Goal: Transaction & Acquisition: Purchase product/service

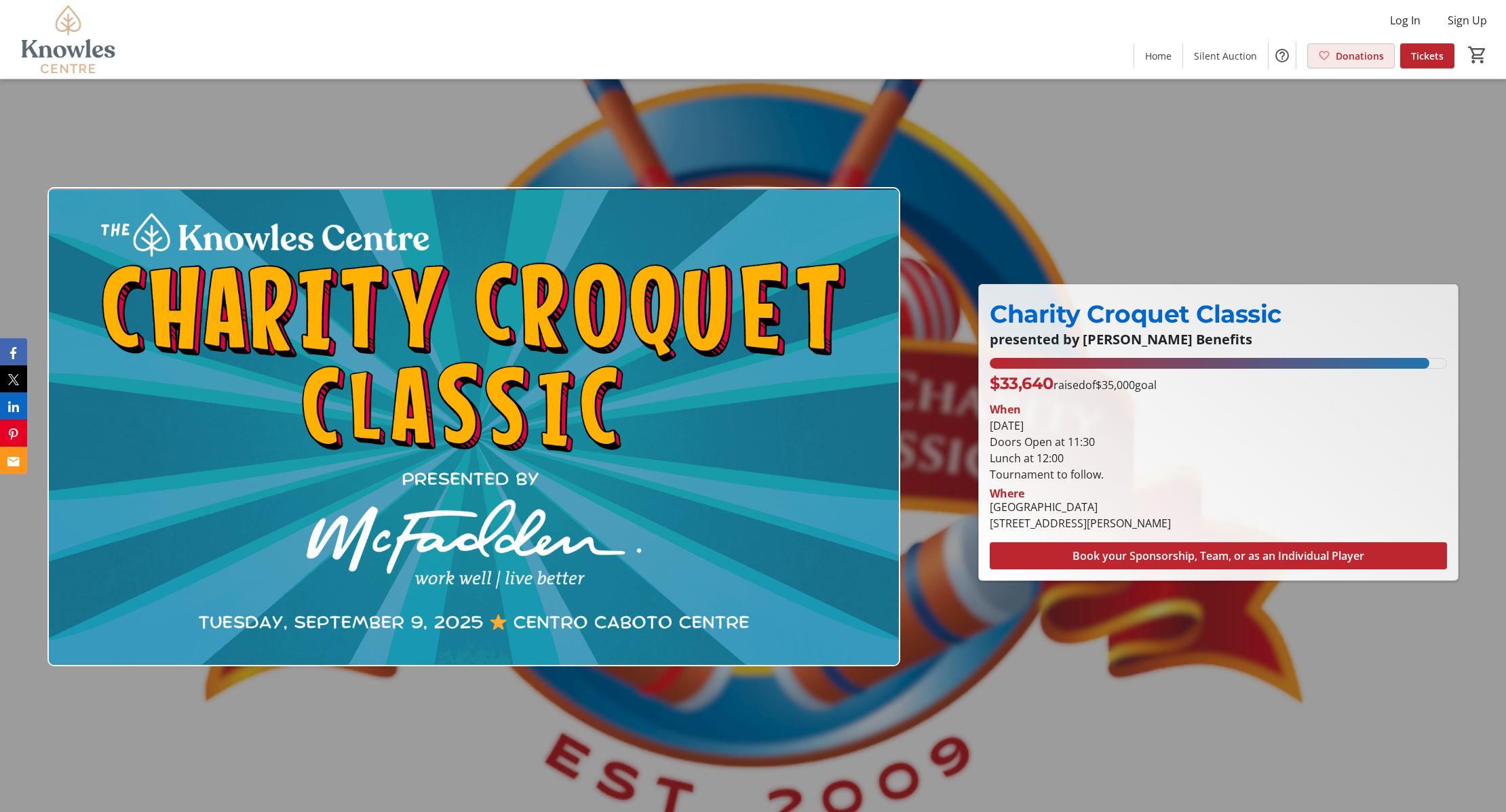
drag, startPoint x: 1357, startPoint y: 49, endPoint x: 1221, endPoint y: 36, distance: 136.6
click at [1355, 50] on span "Donations" at bounding box center [1360, 56] width 48 height 14
